Goal: Feedback & Contribution: Leave review/rating

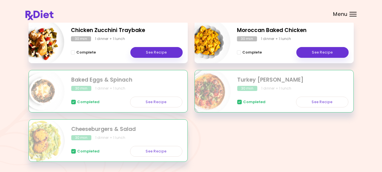
scroll to position [57, 0]
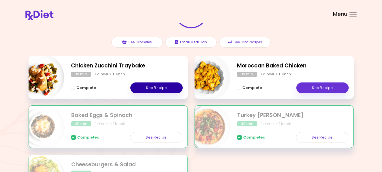
click at [152, 88] on link "See Recipe" at bounding box center [156, 87] width 52 height 11
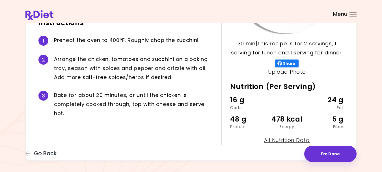
scroll to position [133, 0]
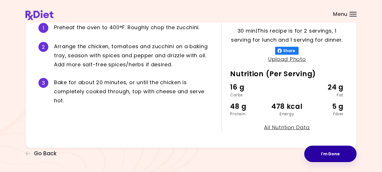
click at [331, 155] on button "I'm Done" at bounding box center [330, 153] width 52 height 16
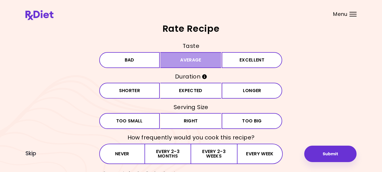
click at [183, 61] on button "Average" at bounding box center [190, 60] width 61 height 16
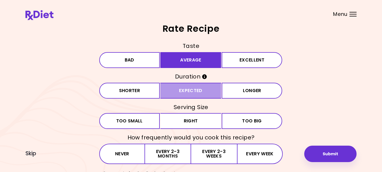
click at [186, 88] on button "Expected" at bounding box center [190, 91] width 61 height 16
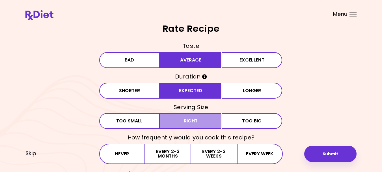
click at [189, 122] on button "Right" at bounding box center [190, 121] width 61 height 16
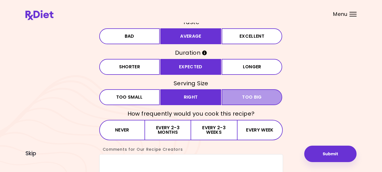
scroll to position [57, 0]
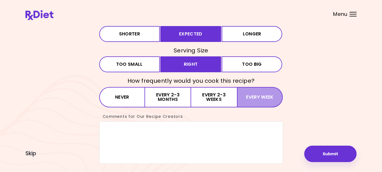
click at [253, 99] on button "Every week" at bounding box center [260, 97] width 46 height 20
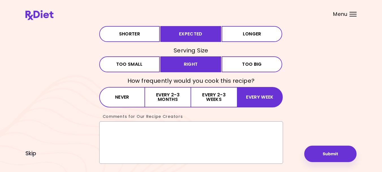
click at [177, 128] on textarea "Comments for Our Recipe Creators" at bounding box center [191, 142] width 184 height 42
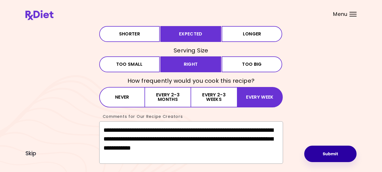
type textarea "**********"
click at [329, 155] on button "Submit" at bounding box center [330, 153] width 52 height 16
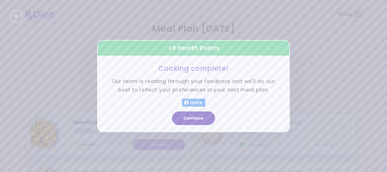
click at [196, 117] on button "Continue" at bounding box center [193, 118] width 43 height 14
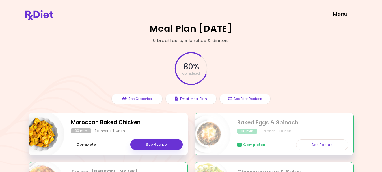
click at [341, 14] on span "Menu" at bounding box center [340, 14] width 14 height 5
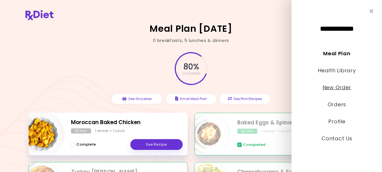
click at [329, 86] on link "New Order" at bounding box center [337, 87] width 29 height 7
